Goal: Task Accomplishment & Management: Use online tool/utility

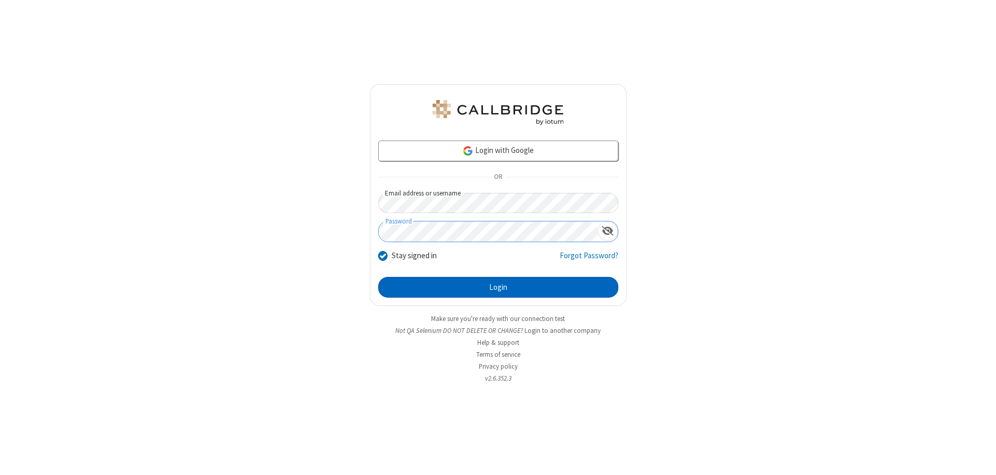
click at [498, 287] on button "Login" at bounding box center [498, 287] width 240 height 21
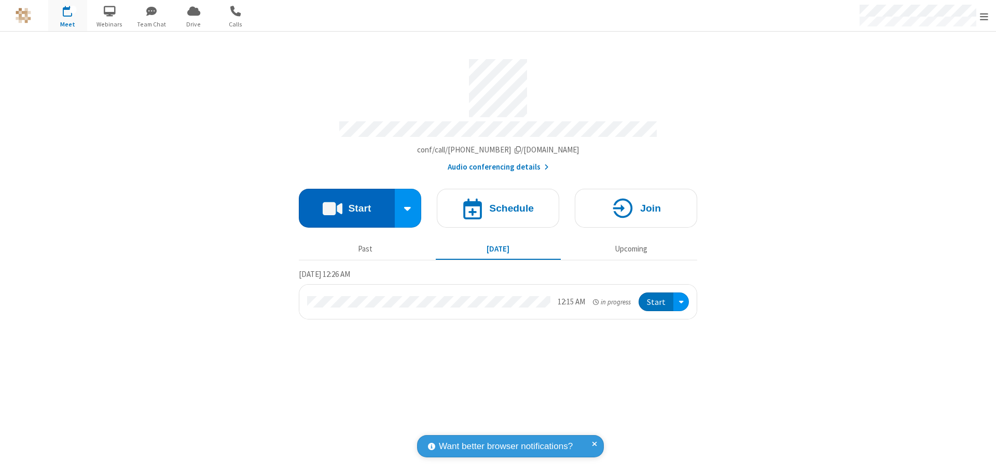
click at [347, 203] on button "Start" at bounding box center [347, 208] width 96 height 39
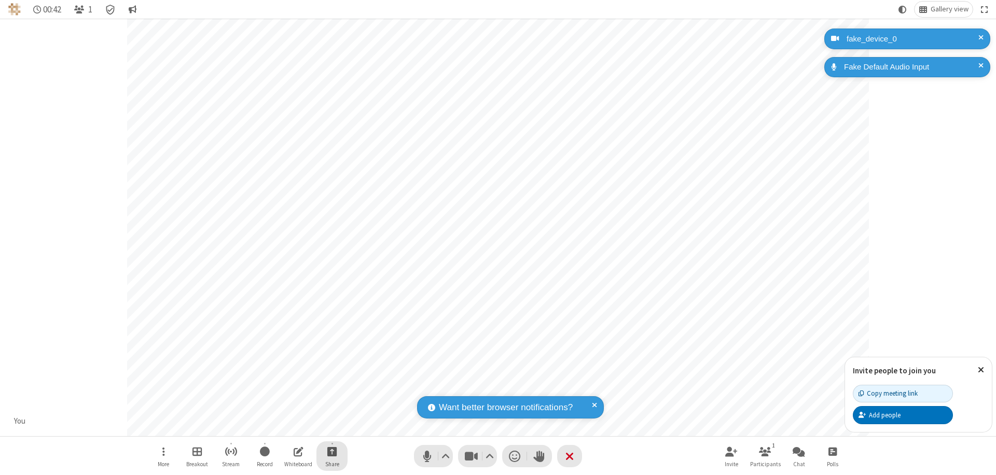
click at [332, 451] on span "Start sharing" at bounding box center [332, 451] width 10 height 13
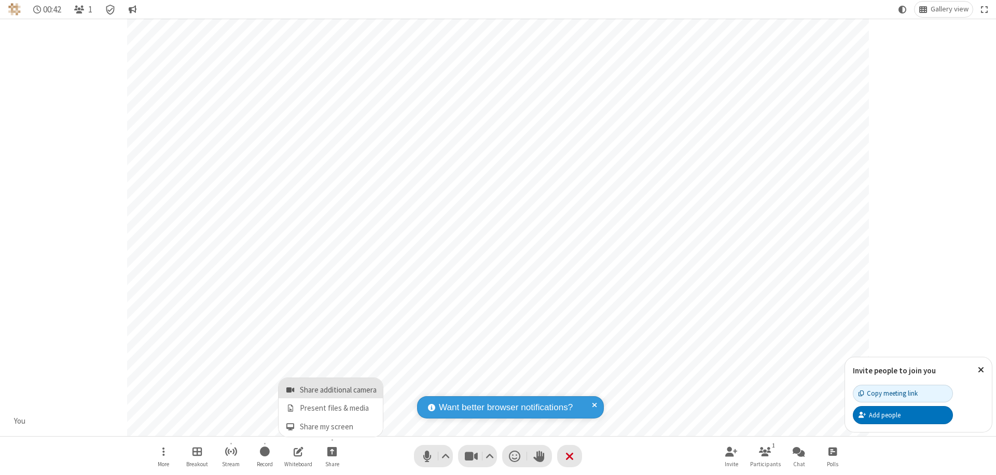
click at [331, 388] on span "Share additional camera" at bounding box center [338, 390] width 77 height 9
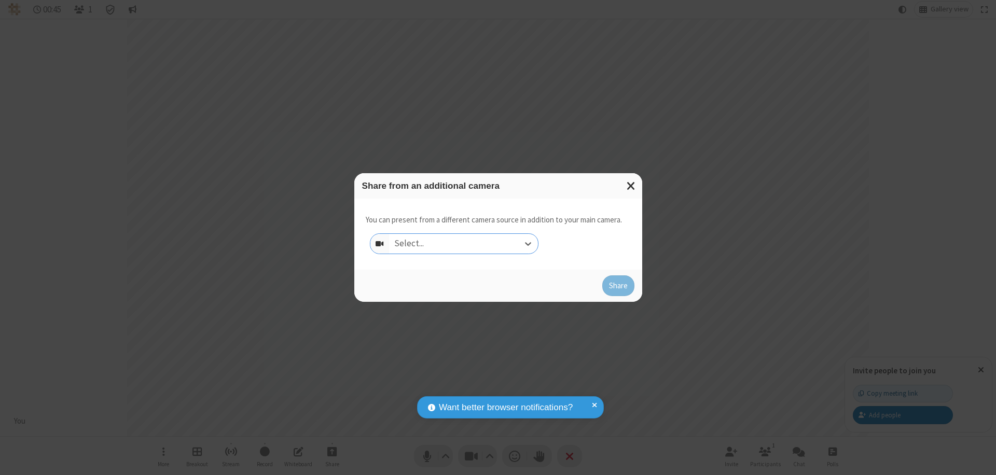
click at [463, 244] on div "Select..." at bounding box center [463, 244] width 149 height 20
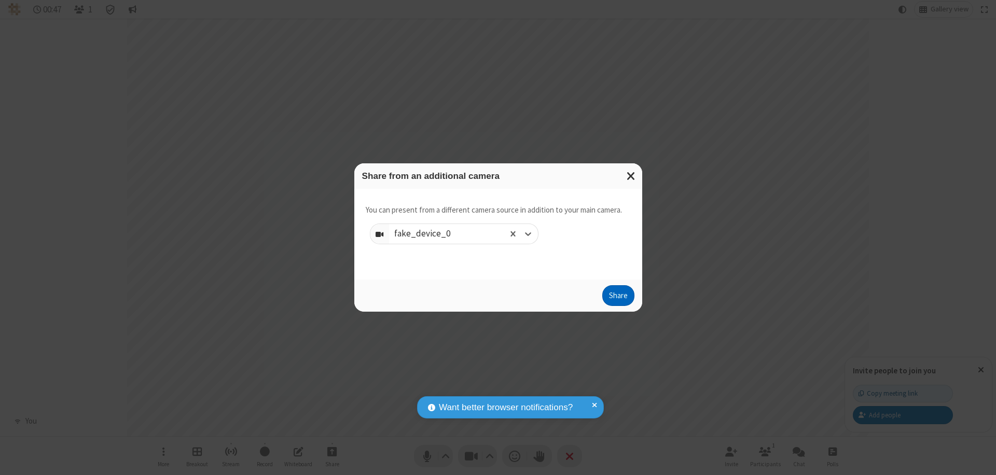
click at [618, 298] on button "Share" at bounding box center [618, 295] width 32 height 21
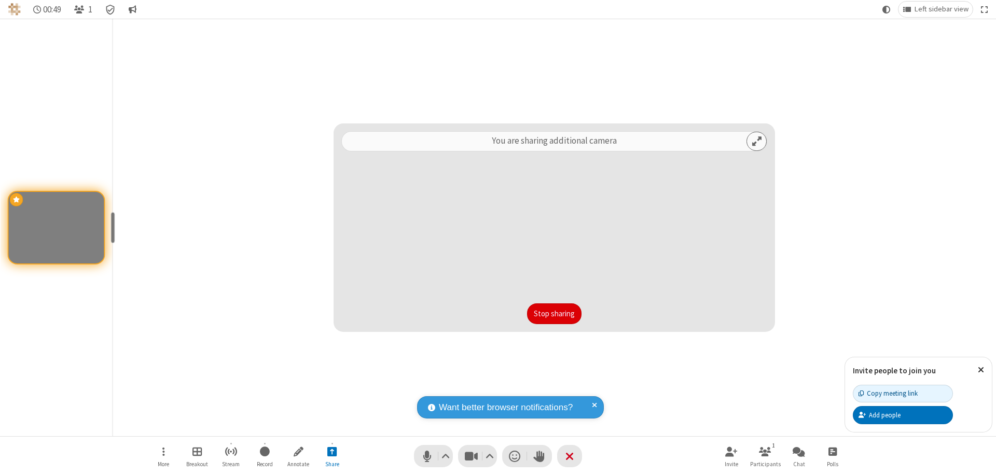
click at [554, 314] on button "Stop sharing" at bounding box center [554, 313] width 54 height 21
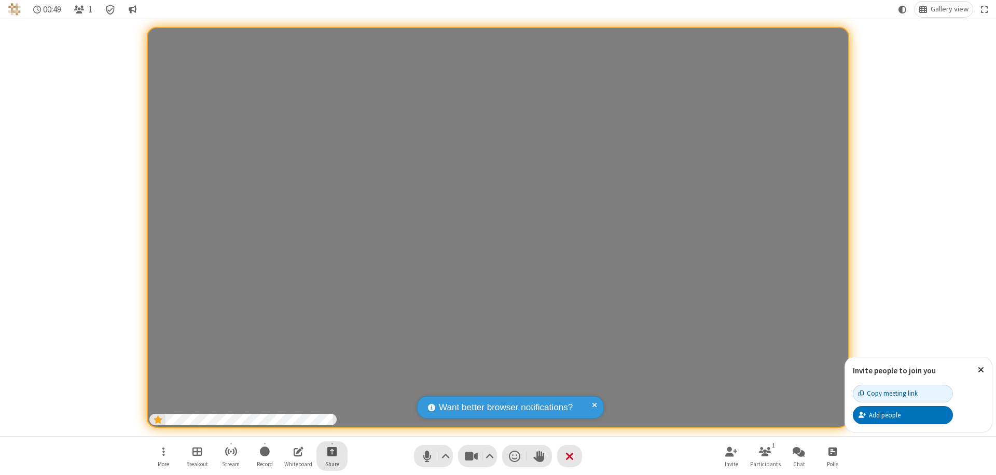
click at [332, 451] on span "Start sharing" at bounding box center [332, 451] width 10 height 13
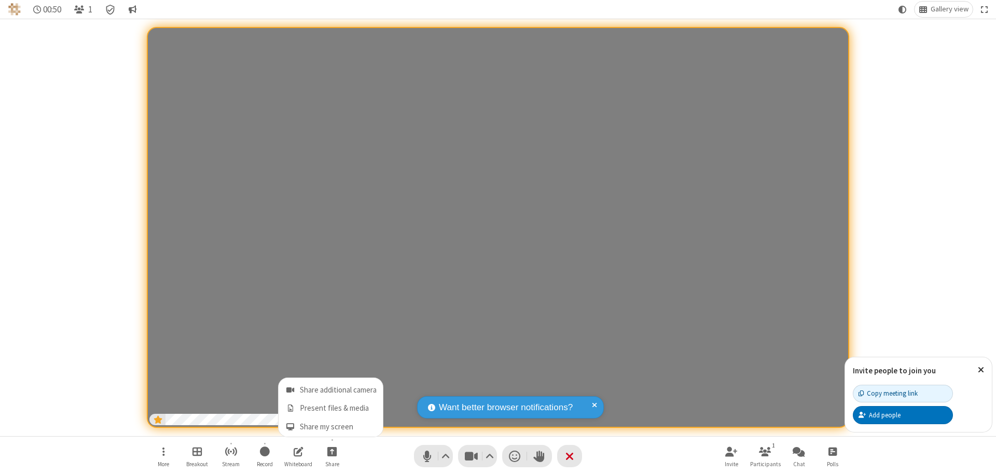
click at [331, 388] on span "Share additional camera" at bounding box center [338, 390] width 77 height 9
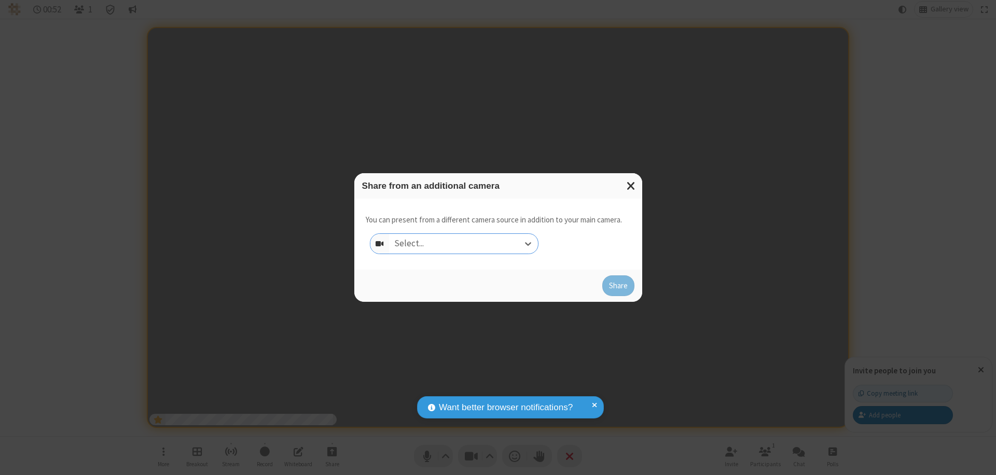
click at [463, 244] on div "Select..." at bounding box center [463, 244] width 149 height 20
